Goal: Communication & Community: Answer question/provide support

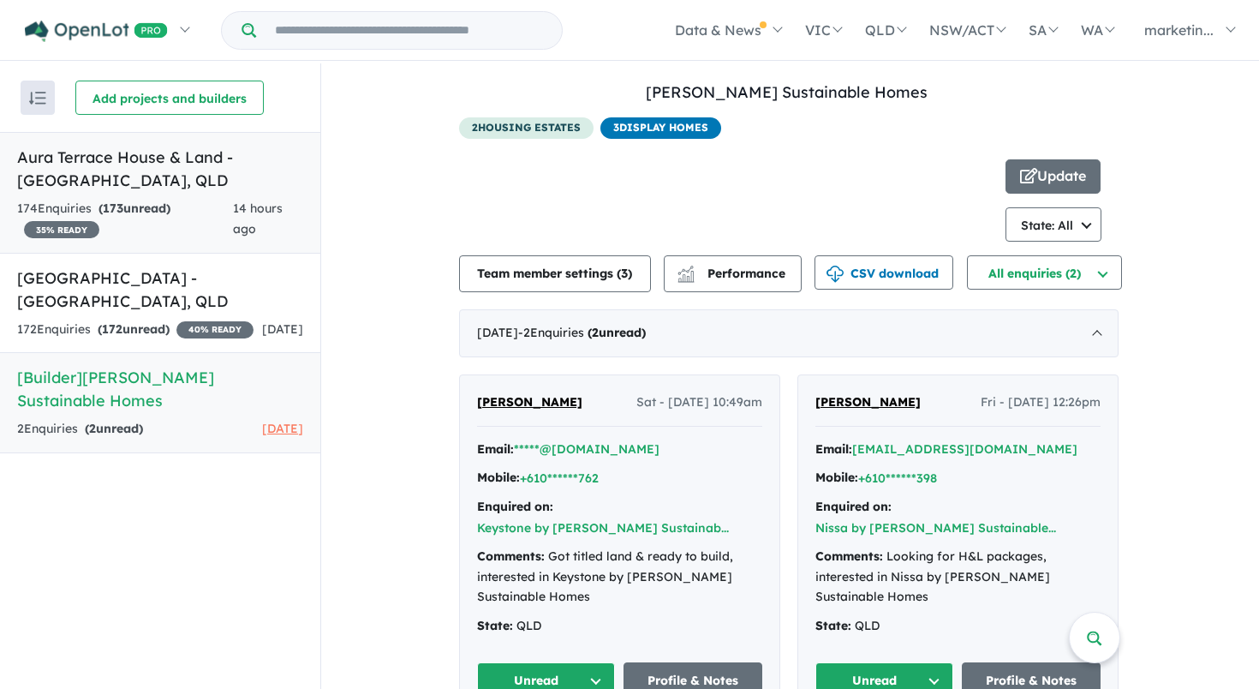
click at [111, 177] on h5 "Aura Terrace House & Land - [GEOGRAPHIC_DATA] , [GEOGRAPHIC_DATA]" at bounding box center [160, 169] width 286 height 46
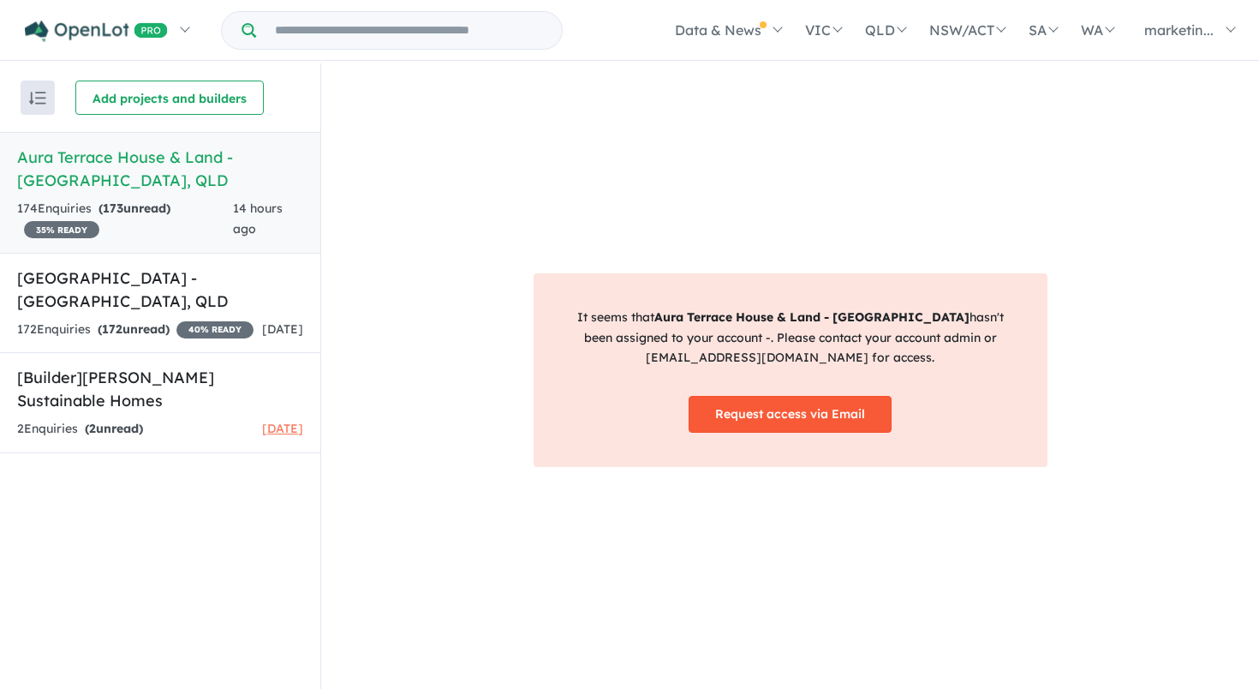
click at [748, 409] on link "Request access via Email" at bounding box center [790, 414] width 203 height 37
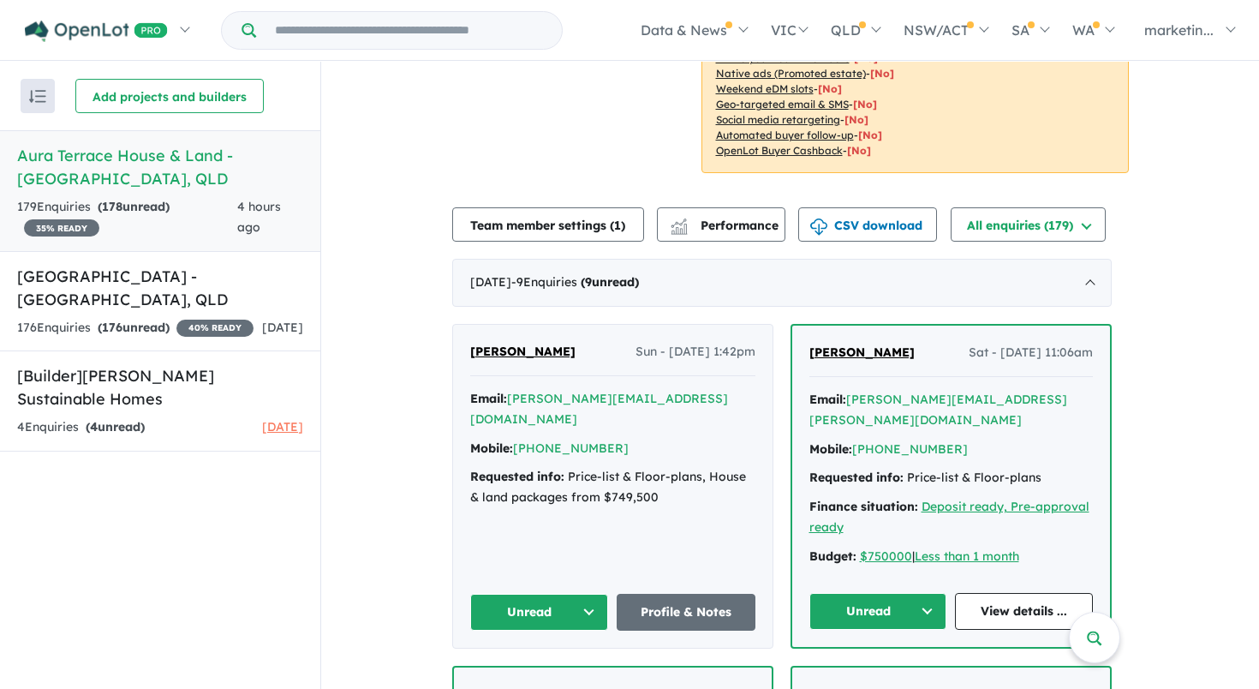
scroll to position [495, 0]
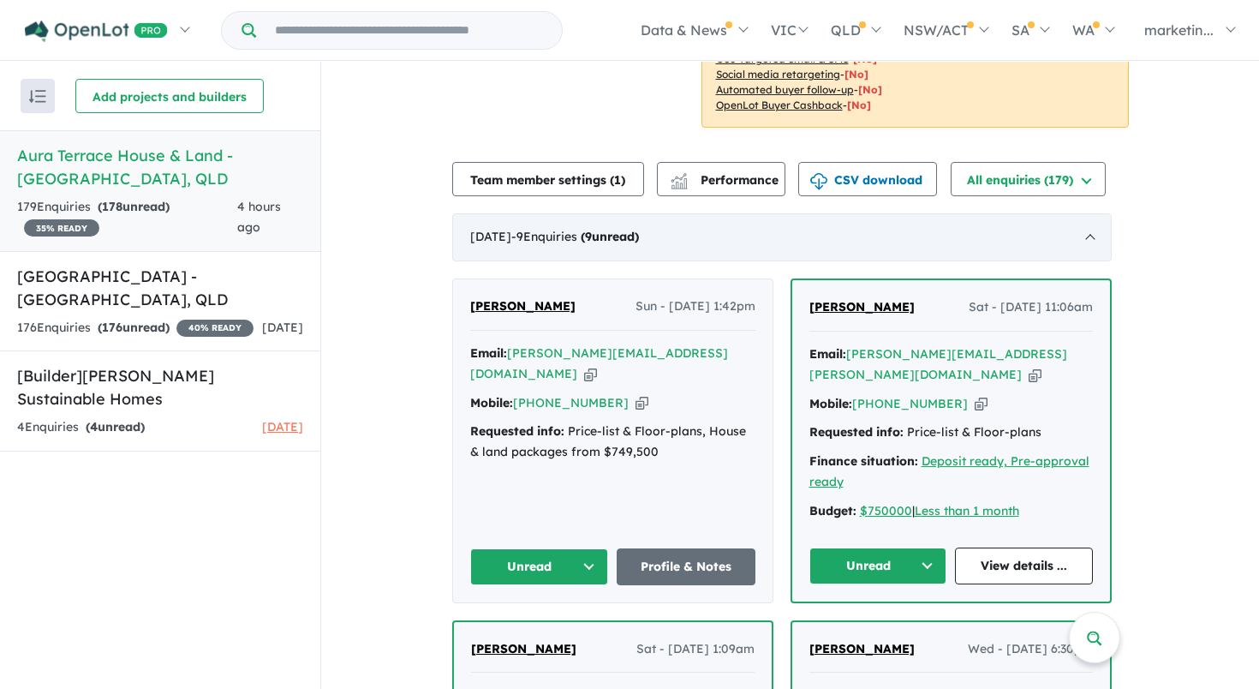
click at [593, 229] on span "- 9 Enquir ies ( 9 unread)" at bounding box center [575, 236] width 128 height 15
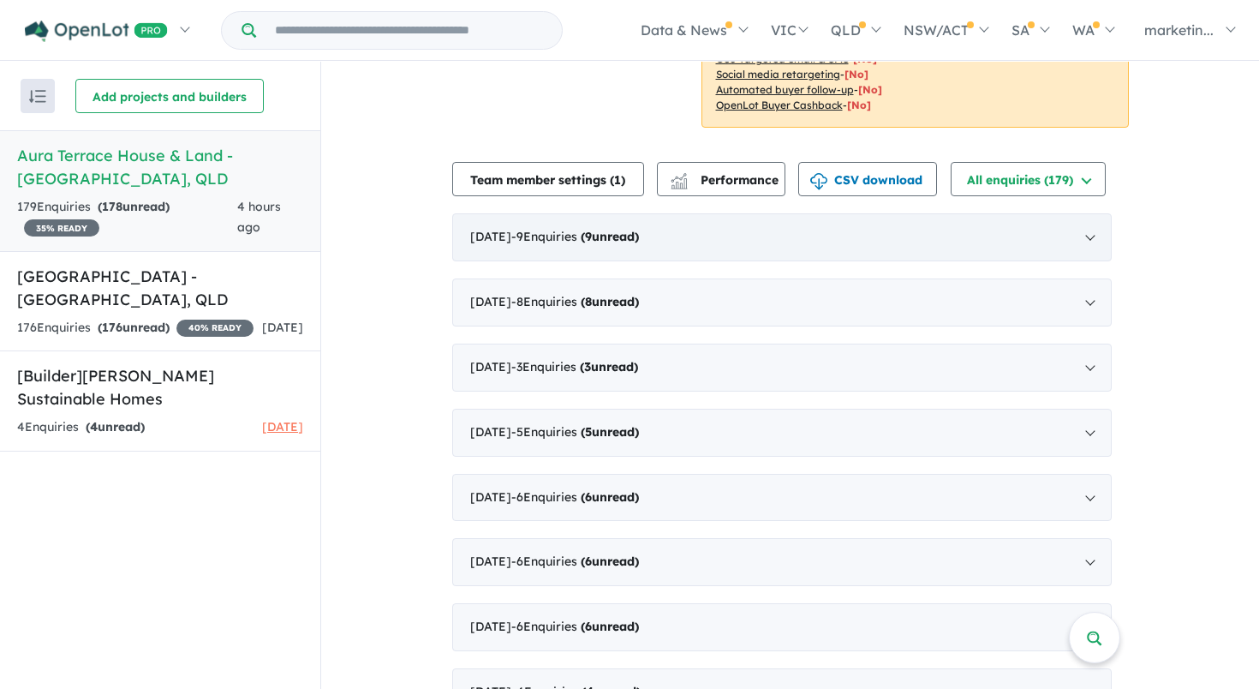
click at [593, 229] on span "- 9 Enquir ies ( 9 unread)" at bounding box center [575, 236] width 128 height 15
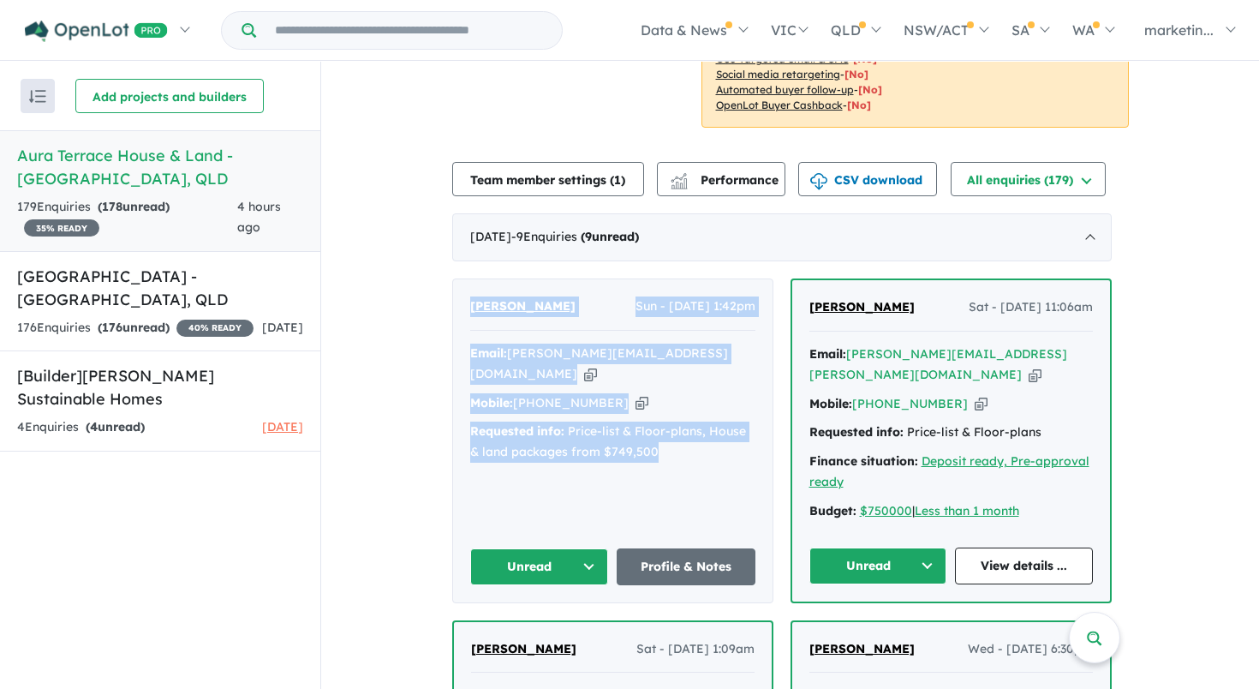
drag, startPoint x: 646, startPoint y: 414, endPoint x: 463, endPoint y: 281, distance: 225.7
click at [463, 281] on div "David Noble Sun - 31/08/2025, 1:42pm Email: d.noble@live.com.au Copied! Mobile:…" at bounding box center [613, 440] width 320 height 322
copy div "David Noble Sun - 31/08/2025, 1:42pm Email: d.noble@live.com.au Copied! Mobile:…"
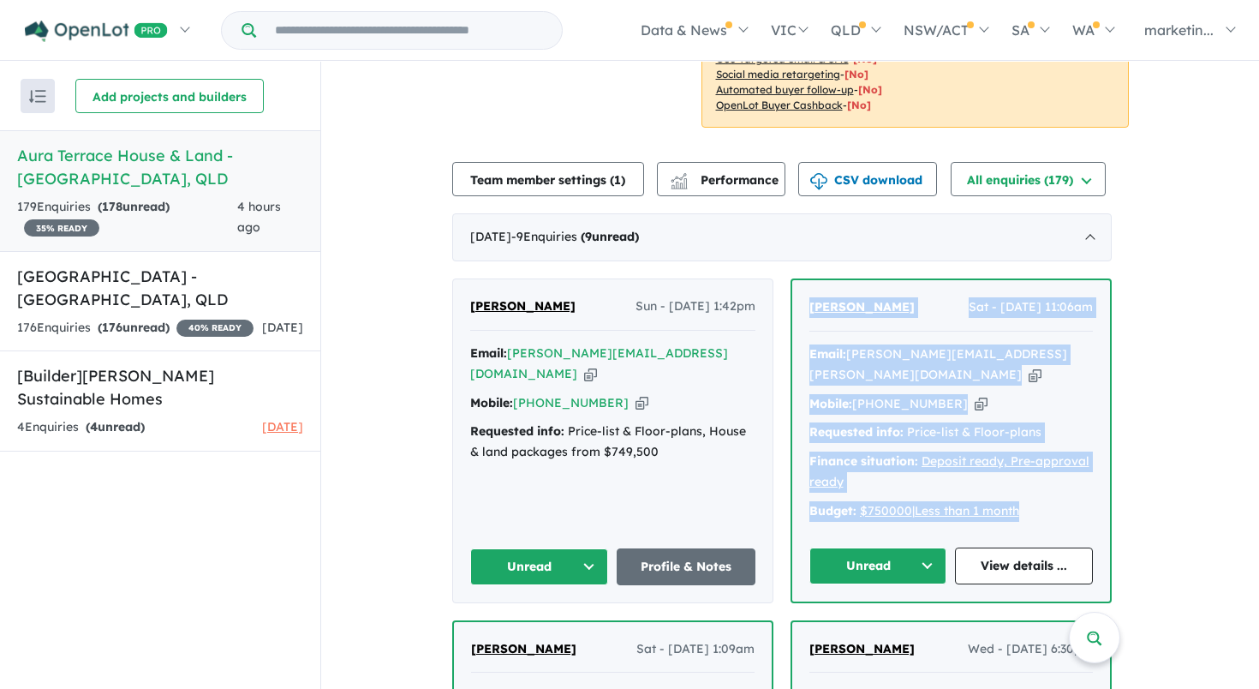
drag, startPoint x: 1046, startPoint y: 490, endPoint x: 808, endPoint y: 282, distance: 316.3
click at [808, 282] on div "Alan Cooper Sat - 30/08/2025, 11:06am Email: alan.cooper.0906@hotmail.com Copie…" at bounding box center [951, 440] width 318 height 320
copy div "Alan Cooper Sat - 30/08/2025, 11:06am Email: alan.cooper.0906@hotmail.com Copie…"
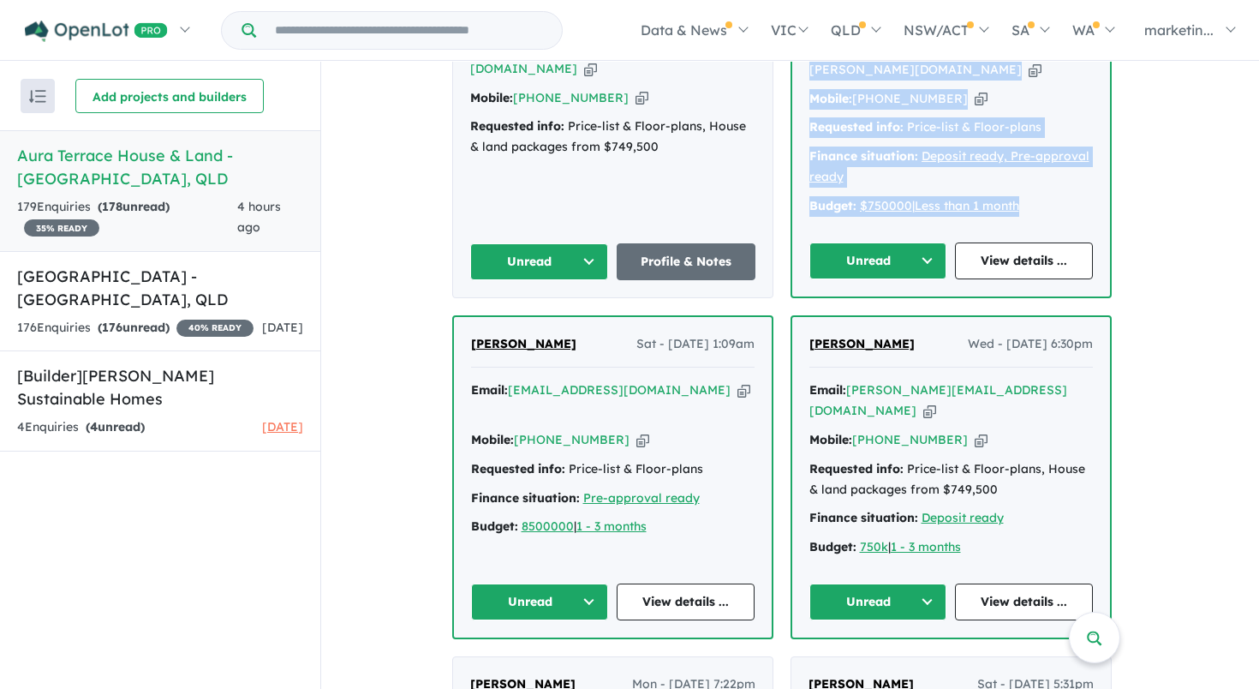
scroll to position [803, 0]
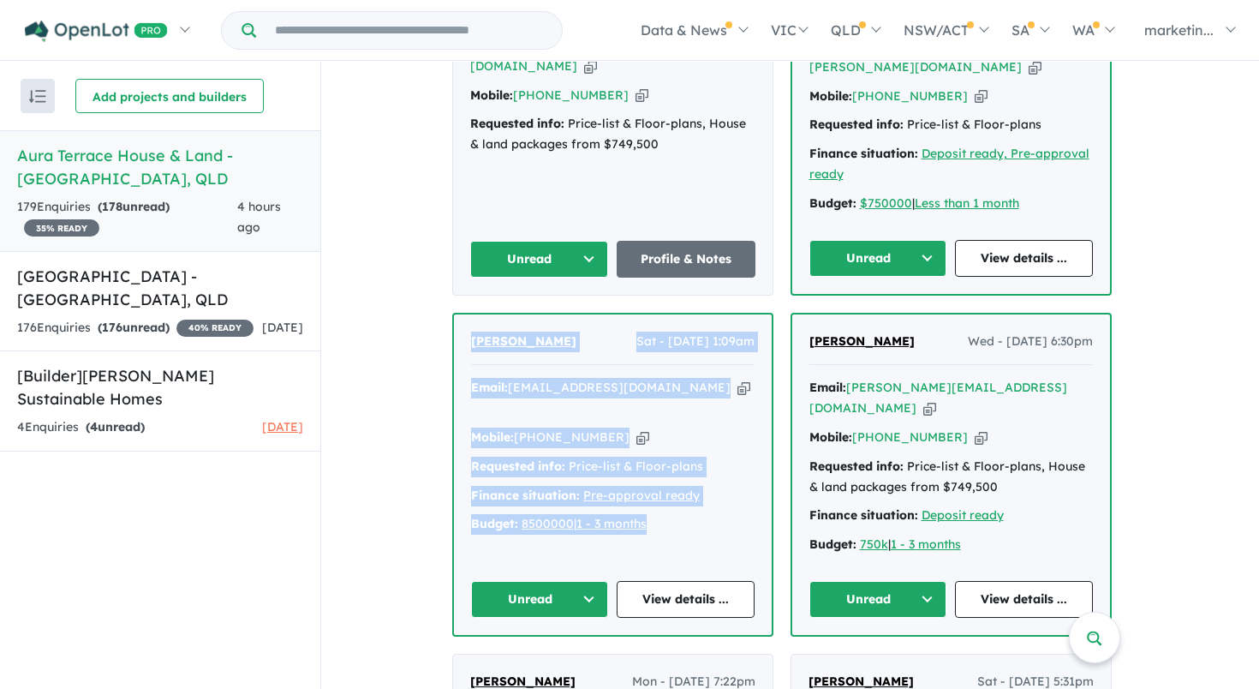
drag, startPoint x: 668, startPoint y: 479, endPoint x: 466, endPoint y: 319, distance: 257.9
click at [466, 319] on div "Leila Sarcia Sarcia Sat - 30/08/2025, 1:09am Email: keanonglei@yahoo.com Copied…" at bounding box center [613, 474] width 318 height 320
copy div "Leila Sarcia Sarcia Sat - 30/08/2025, 1:09am Email: keanonglei@yahoo.com Copied…"
click at [152, 310] on h5 "River Cove Residences - Murrumba Downs , QLD" at bounding box center [160, 288] width 286 height 46
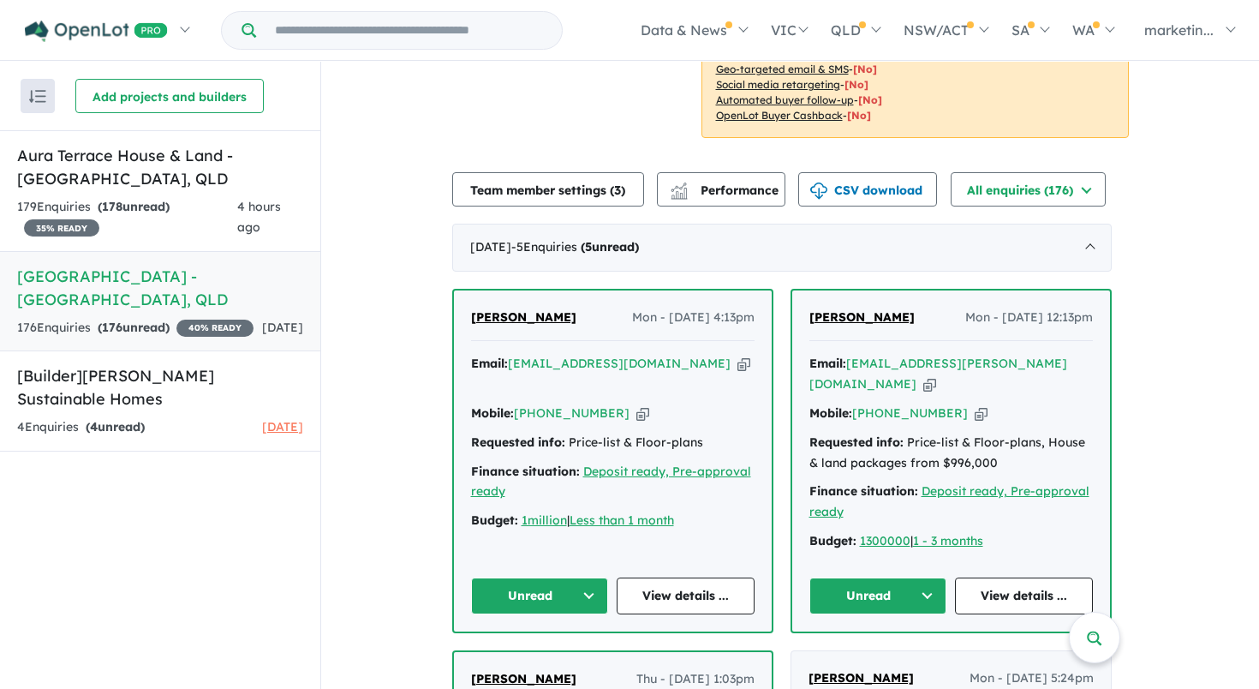
scroll to position [523, 0]
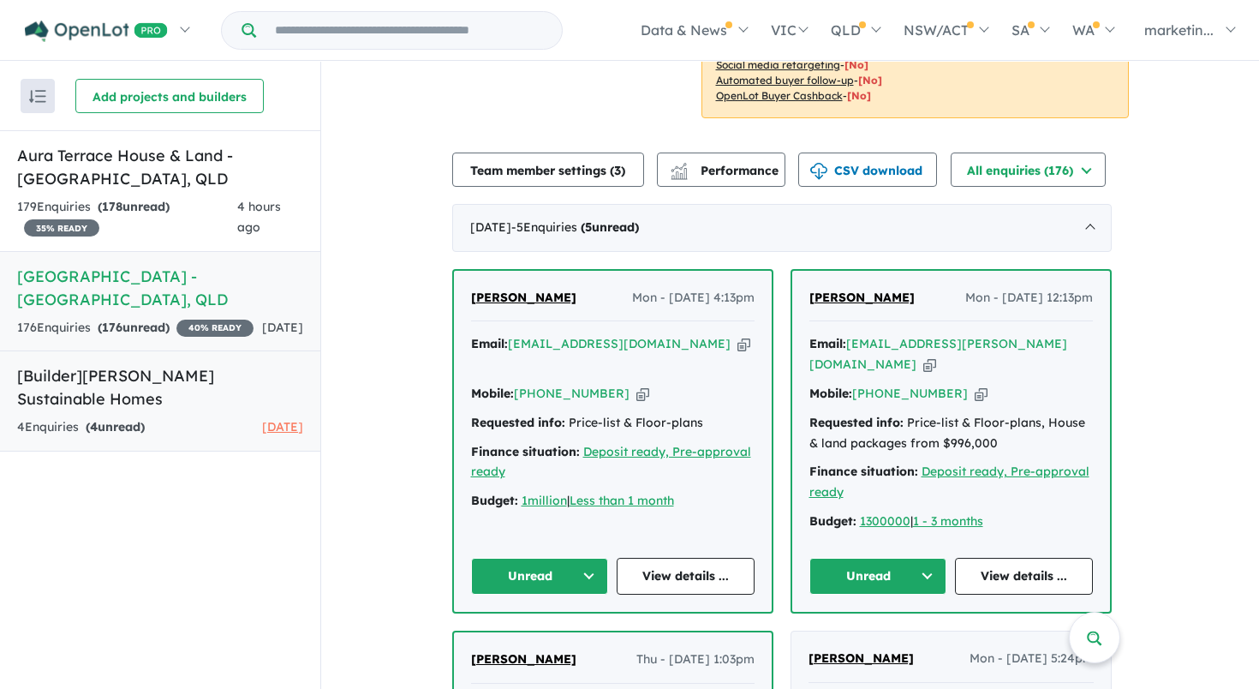
click at [152, 410] on h5 "[Builder] Thompson Sustainable Homes" at bounding box center [160, 387] width 286 height 46
